Goal: Transaction & Acquisition: Book appointment/travel/reservation

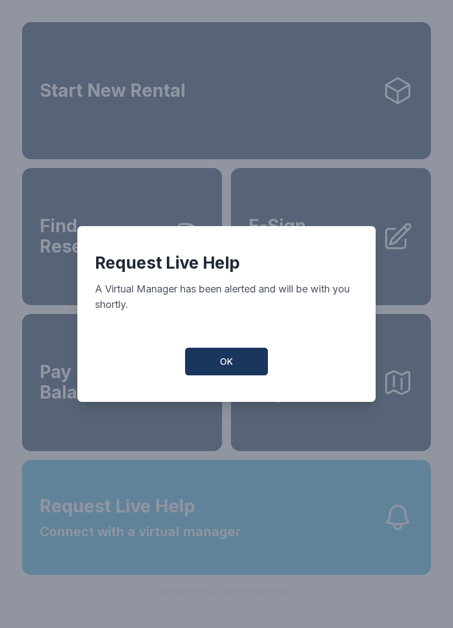
click at [224, 368] on span "OK" at bounding box center [226, 361] width 13 height 13
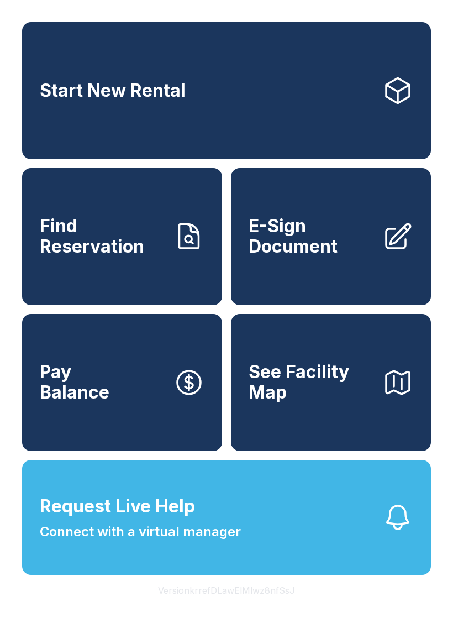
click at [191, 93] on link "Start New Rental" at bounding box center [226, 90] width 409 height 137
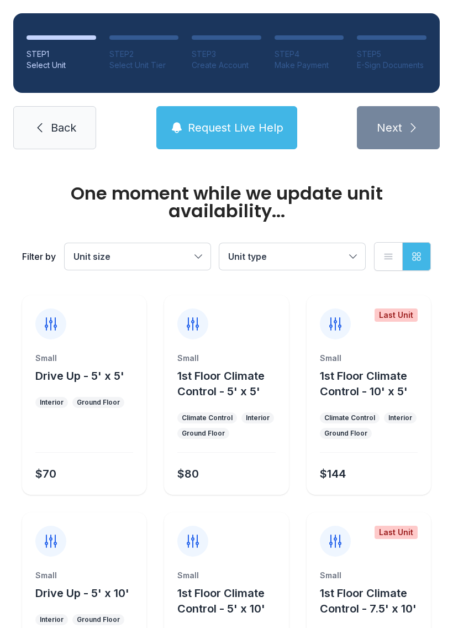
click at [199, 258] on button "Unit size" at bounding box center [138, 256] width 146 height 27
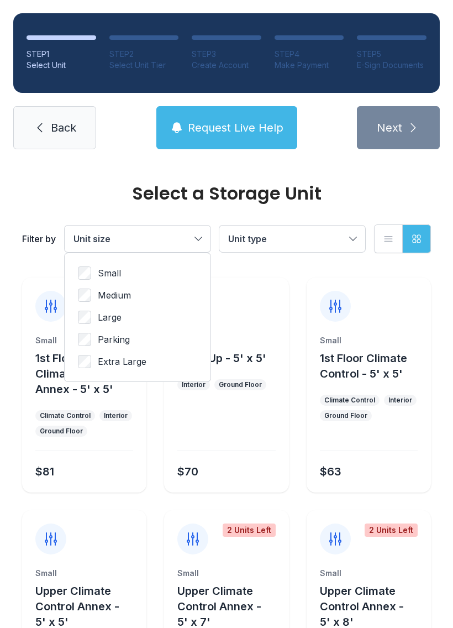
click at [202, 242] on button "Unit size" at bounding box center [138, 239] width 146 height 27
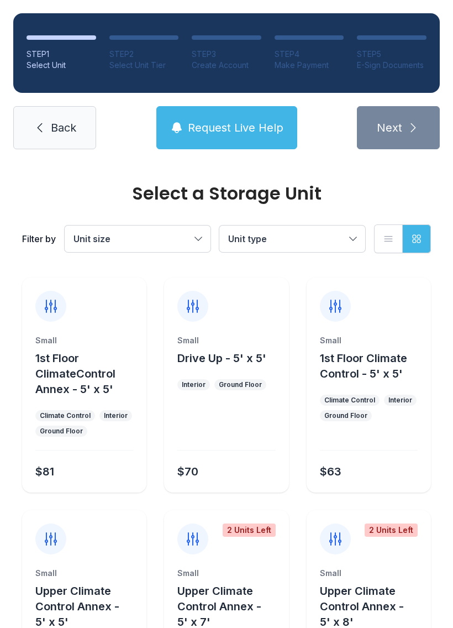
scroll to position [1, 0]
click at [61, 126] on span "Back" at bounding box center [63, 127] width 25 height 15
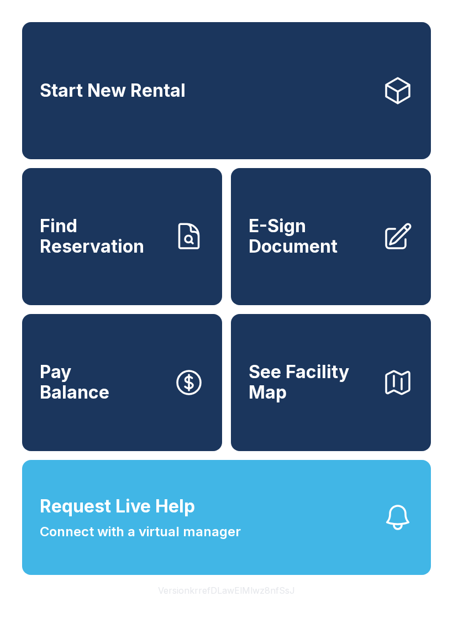
click at [356, 75] on link "Start New Rental" at bounding box center [226, 90] width 409 height 137
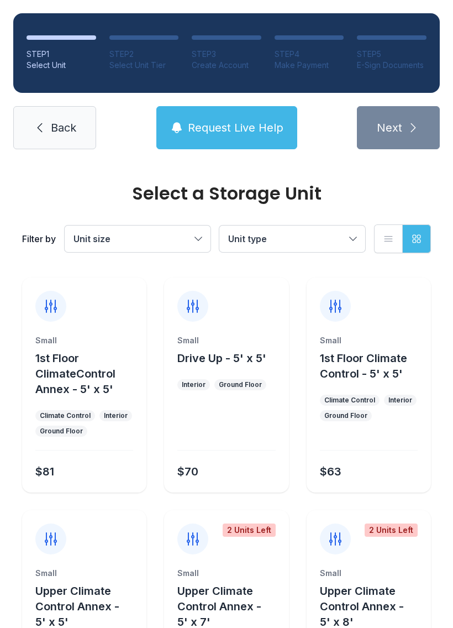
click at [356, 235] on button "Unit type" at bounding box center [292, 239] width 146 height 27
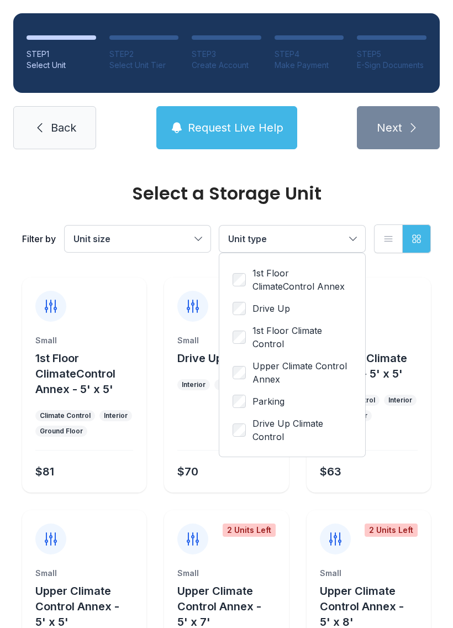
click at [358, 239] on button "Unit type" at bounding box center [292, 239] width 146 height 27
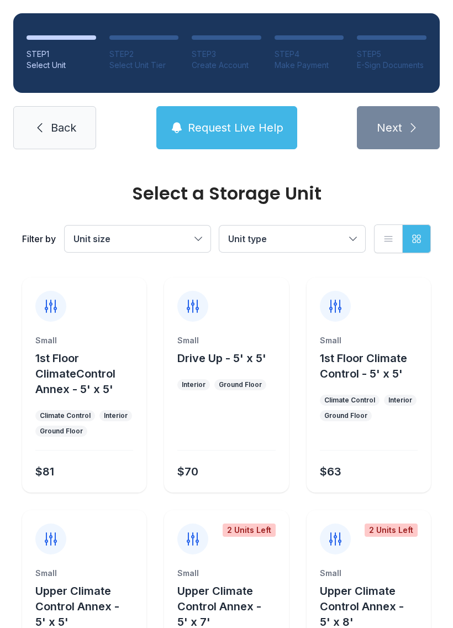
click at [230, 125] on span "Request Live Help" at bounding box center [236, 127] width 96 height 15
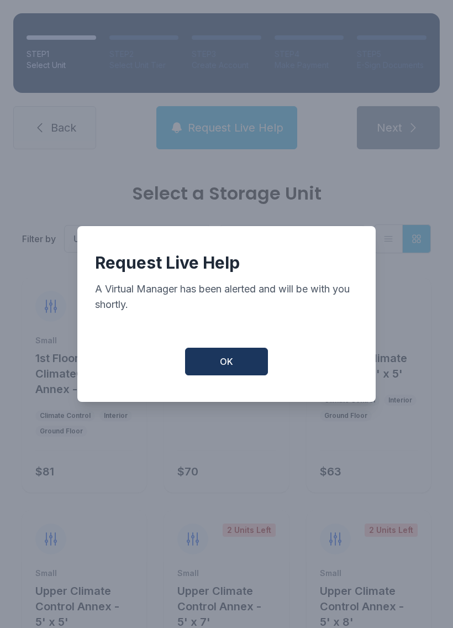
click at [239, 372] on button "OK" at bounding box center [226, 362] width 83 height 28
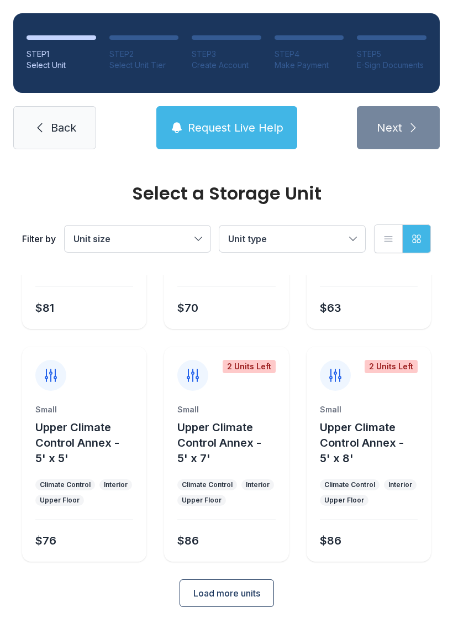
scroll to position [163, 0]
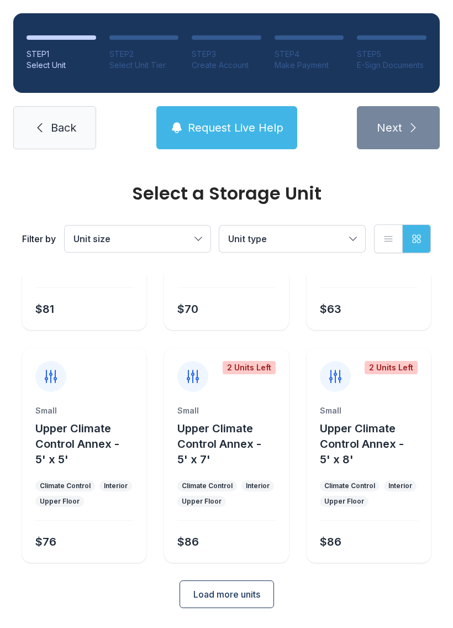
click at [241, 589] on span "Load more units" at bounding box center [226, 594] width 67 height 13
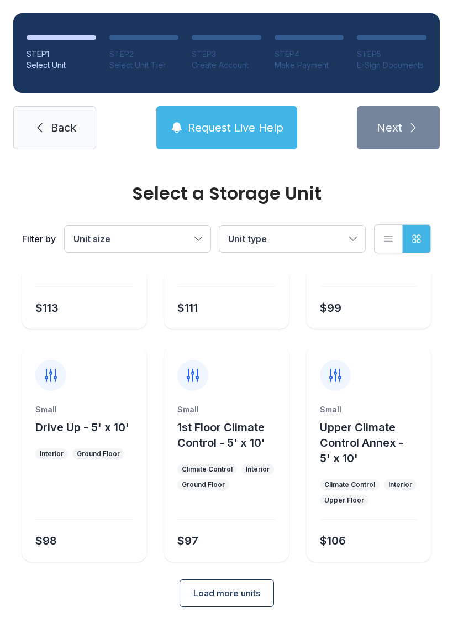
scroll to position [628, 0]
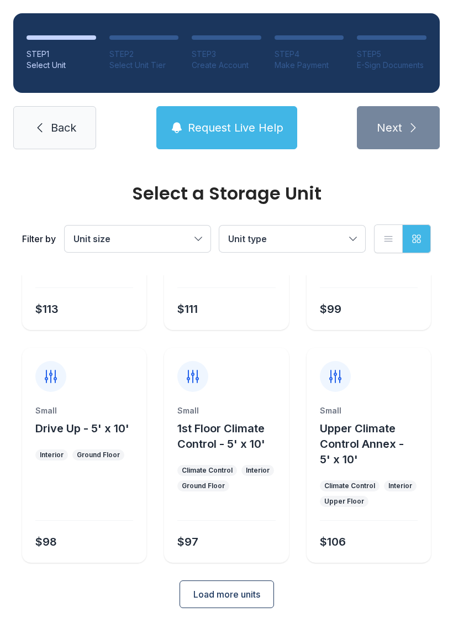
click at [237, 599] on span "Load more units" at bounding box center [226, 594] width 67 height 13
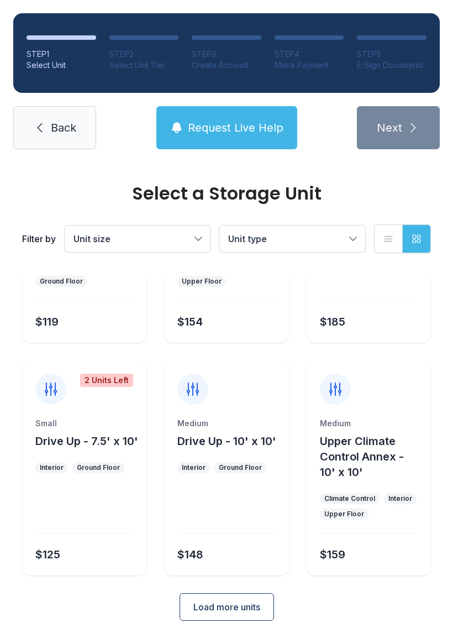
scroll to position [1081, 0]
